Goal: Register for event/course

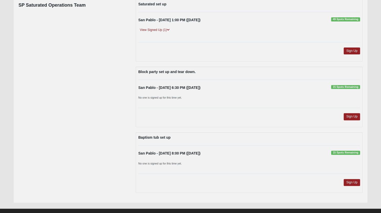
scroll to position [74, 0]
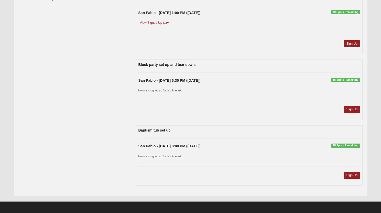
click at [186, 175] on div "Sign Up" at bounding box center [248, 177] width 229 height 11
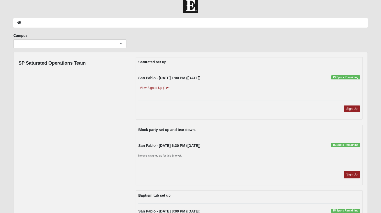
scroll to position [9, 0]
click at [160, 86] on link "View Signed Up (1)" at bounding box center [154, 87] width 33 height 5
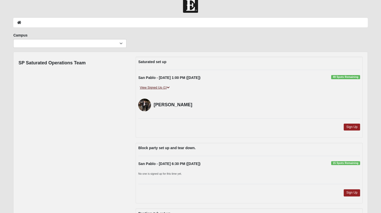
click at [160, 86] on link "View Signed Up (1)" at bounding box center [154, 87] width 33 height 5
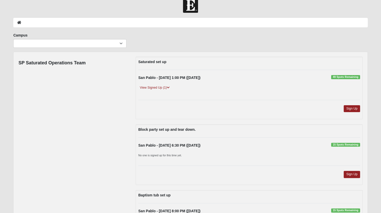
click at [227, 115] on div "Sign Up" at bounding box center [248, 110] width 229 height 11
click at [110, 44] on select "Arlington Baymeadows Eleven22 Online [PERSON_NAME][GEOGRAPHIC_DATA] Jesup [GEOG…" at bounding box center [69, 43] width 113 height 9
select select "3"
click at [13, 39] on select "Arlington Baymeadows Eleven22 Online [PERSON_NAME][GEOGRAPHIC_DATA] Jesup [GEOG…" at bounding box center [69, 43] width 113 height 9
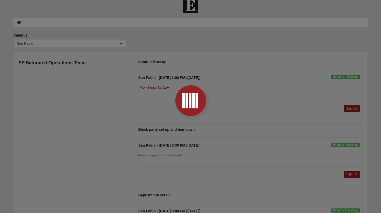
click at [120, 128] on div at bounding box center [190, 106] width 381 height 213
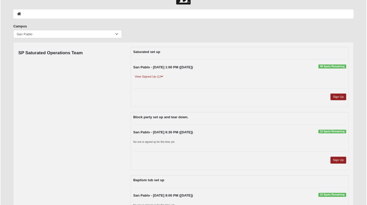
scroll to position [0, 0]
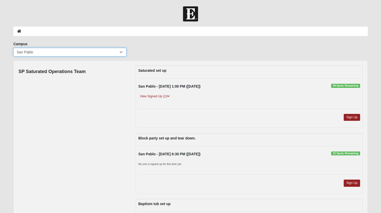
click at [80, 50] on select "Arlington Baymeadows Eleven22 Online [PERSON_NAME][GEOGRAPHIC_DATA] Jesup [GEOG…" at bounding box center [69, 52] width 113 height 9
select select "5"
click at [13, 48] on select "Arlington Baymeadows Eleven22 Online [PERSON_NAME][GEOGRAPHIC_DATA] Jesup [GEOG…" at bounding box center [69, 52] width 113 height 9
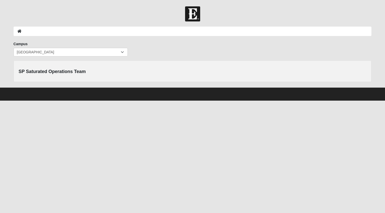
click at [76, 70] on h4 "SP Saturated Operations Team" at bounding box center [52, 72] width 67 height 6
click at [76, 52] on select "Arlington Baymeadows Eleven22 Online [PERSON_NAME][GEOGRAPHIC_DATA] Jesup [GEOG…" at bounding box center [71, 52] width 114 height 9
select select "16"
click at [14, 48] on select "Arlington Baymeadows Eleven22 Online [PERSON_NAME][GEOGRAPHIC_DATA] Jesup [GEOG…" at bounding box center [71, 52] width 114 height 9
click at [69, 51] on select "Arlington Baymeadows Eleven22 Online [PERSON_NAME][GEOGRAPHIC_DATA] Jesup [GEOG…" at bounding box center [71, 52] width 114 height 9
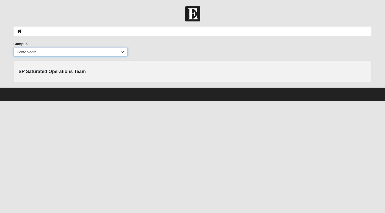
select select "12"
click at [14, 48] on select "Arlington Baymeadows Eleven22 Online [PERSON_NAME][GEOGRAPHIC_DATA] Jesup [GEOG…" at bounding box center [71, 52] width 114 height 9
click at [71, 50] on select "Arlington Baymeadows Eleven22 Online [PERSON_NAME][GEOGRAPHIC_DATA] Jesup [GEOG…" at bounding box center [71, 52] width 114 height 9
select select "3"
click at [14, 48] on select "Arlington Baymeadows Eleven22 Online [PERSON_NAME][GEOGRAPHIC_DATA] Jesup [GEOG…" at bounding box center [71, 52] width 114 height 9
